Goal: Task Accomplishment & Management: Manage account settings

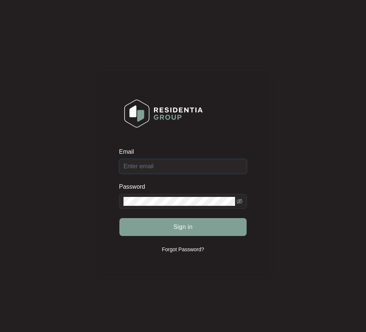
click at [159, 165] on input "Email" at bounding box center [183, 166] width 128 height 15
type input "[EMAIL_ADDRESS][DOMAIN_NAME]"
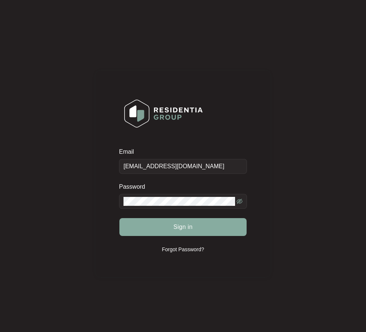
click at [190, 230] on span "Sign in" at bounding box center [182, 226] width 19 height 9
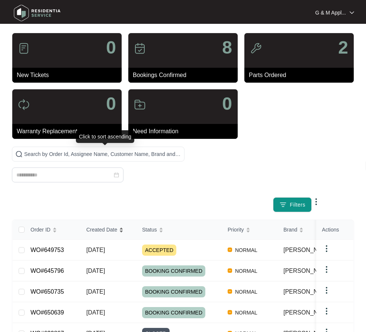
click at [107, 225] on span "Created Date" at bounding box center [101, 229] width 31 height 8
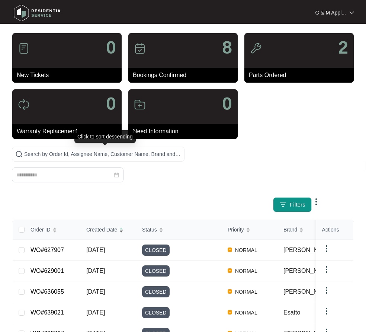
click at [107, 225] on span "Created Date" at bounding box center [101, 229] width 31 height 8
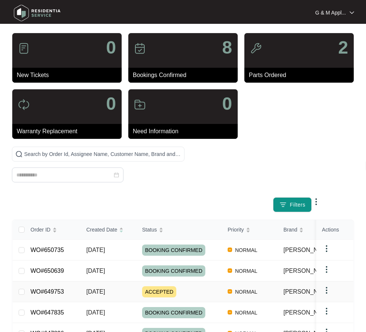
click at [46, 288] on link "WO#649753" at bounding box center [46, 291] width 33 height 6
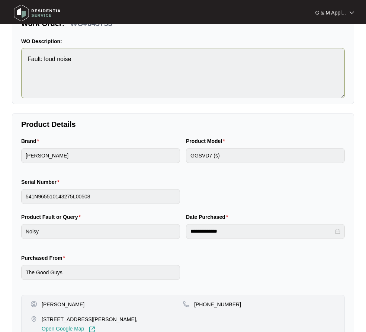
scroll to position [37, 0]
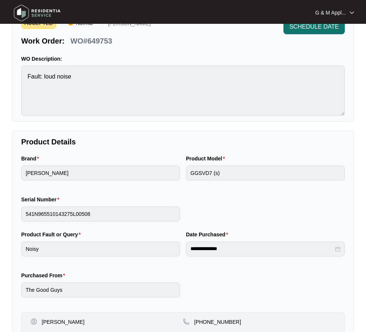
click at [312, 31] on button "SCHEDULE DATE" at bounding box center [313, 26] width 61 height 15
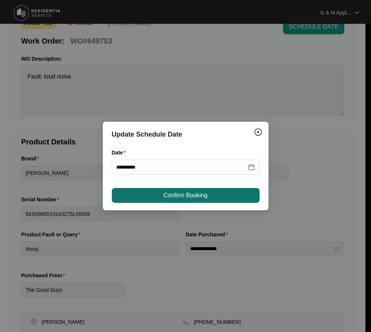
click at [229, 196] on button "Confirm Booking" at bounding box center [186, 195] width 148 height 15
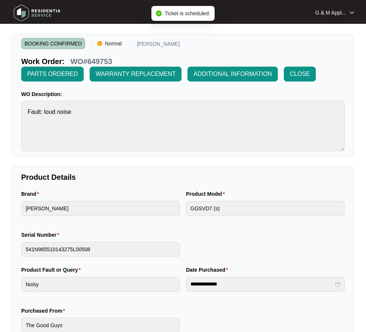
scroll to position [0, 0]
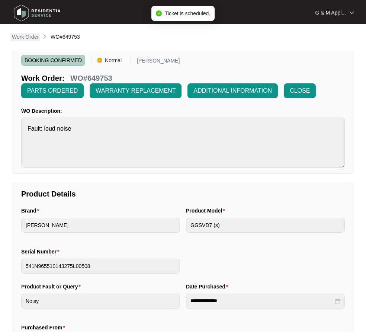
click at [31, 35] on p "Work Order" at bounding box center [25, 36] width 27 height 7
